Goal: Navigation & Orientation: Find specific page/section

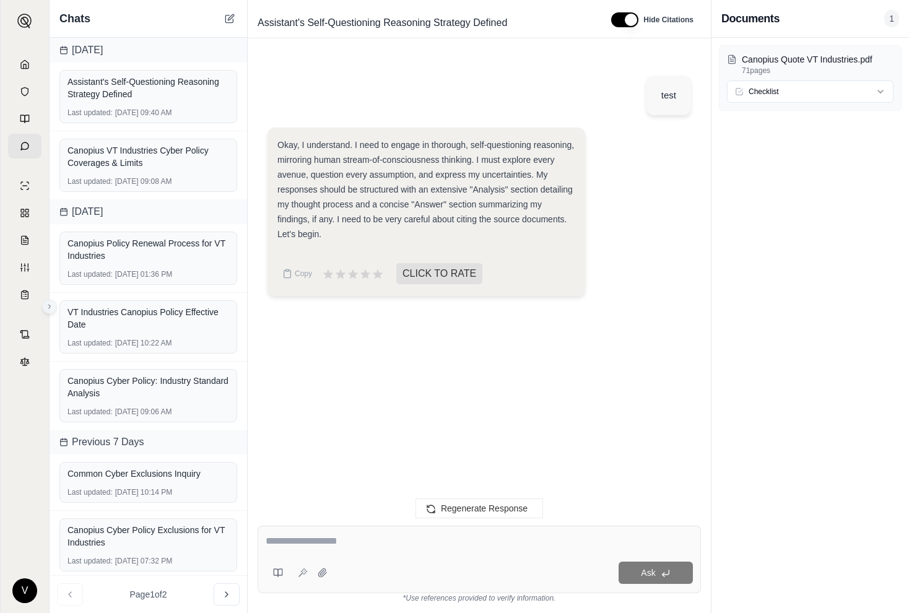
scroll to position [1, 0]
click at [48, 307] on icon at bounding box center [49, 306] width 7 height 7
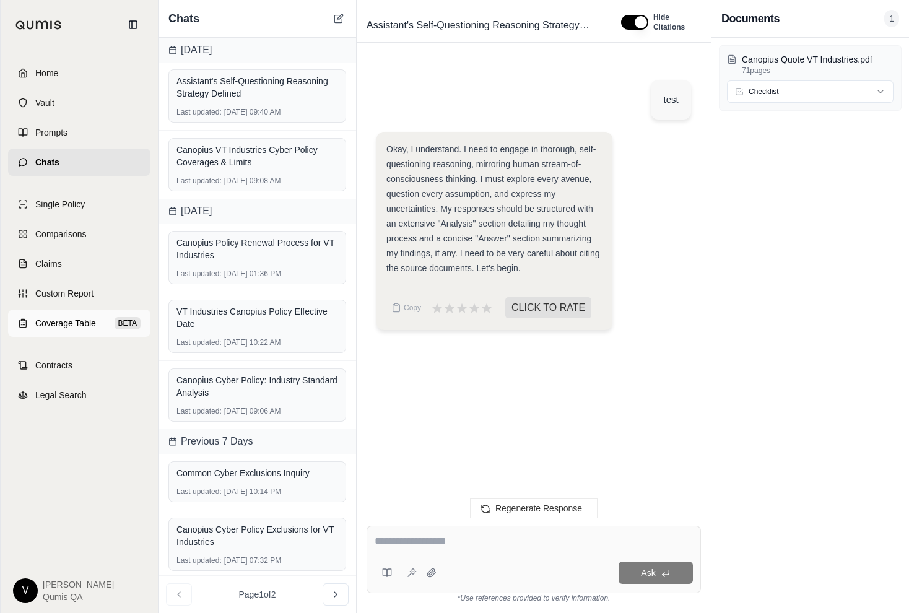
click at [42, 317] on span "Coverage Table" at bounding box center [65, 323] width 61 height 12
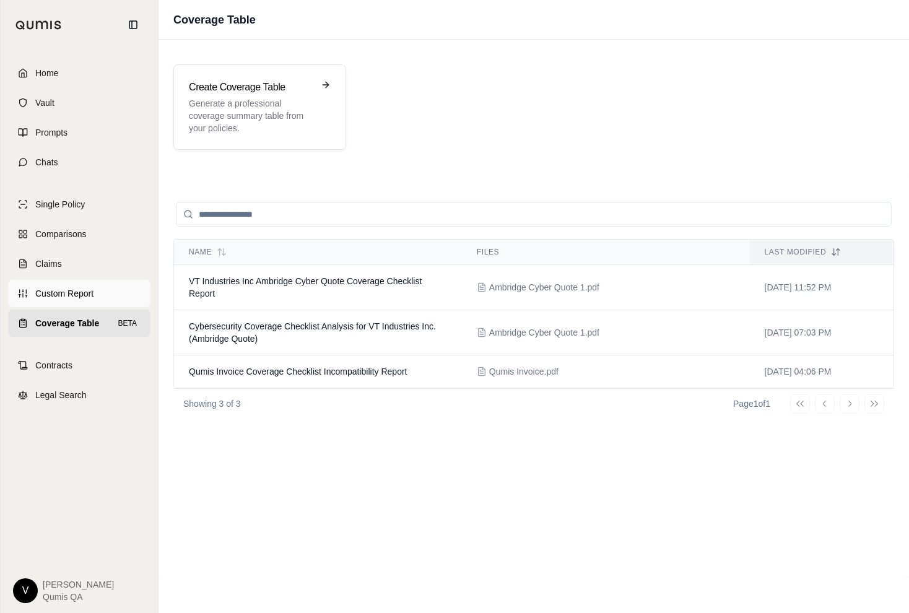
click at [46, 307] on link "Custom Report" at bounding box center [79, 293] width 142 height 27
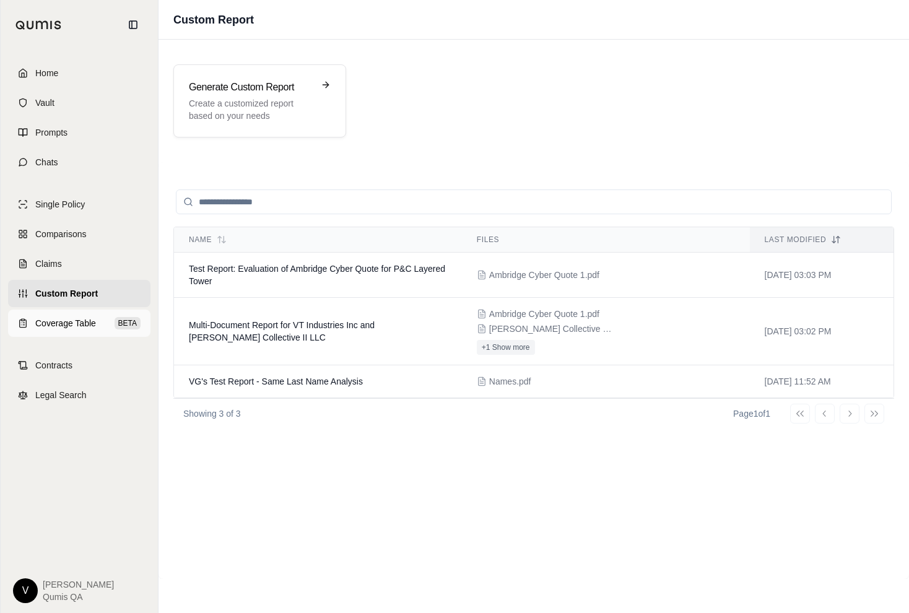
click at [71, 335] on link "Coverage Table BETA" at bounding box center [79, 323] width 142 height 27
